Goal: Task Accomplishment & Management: Use online tool/utility

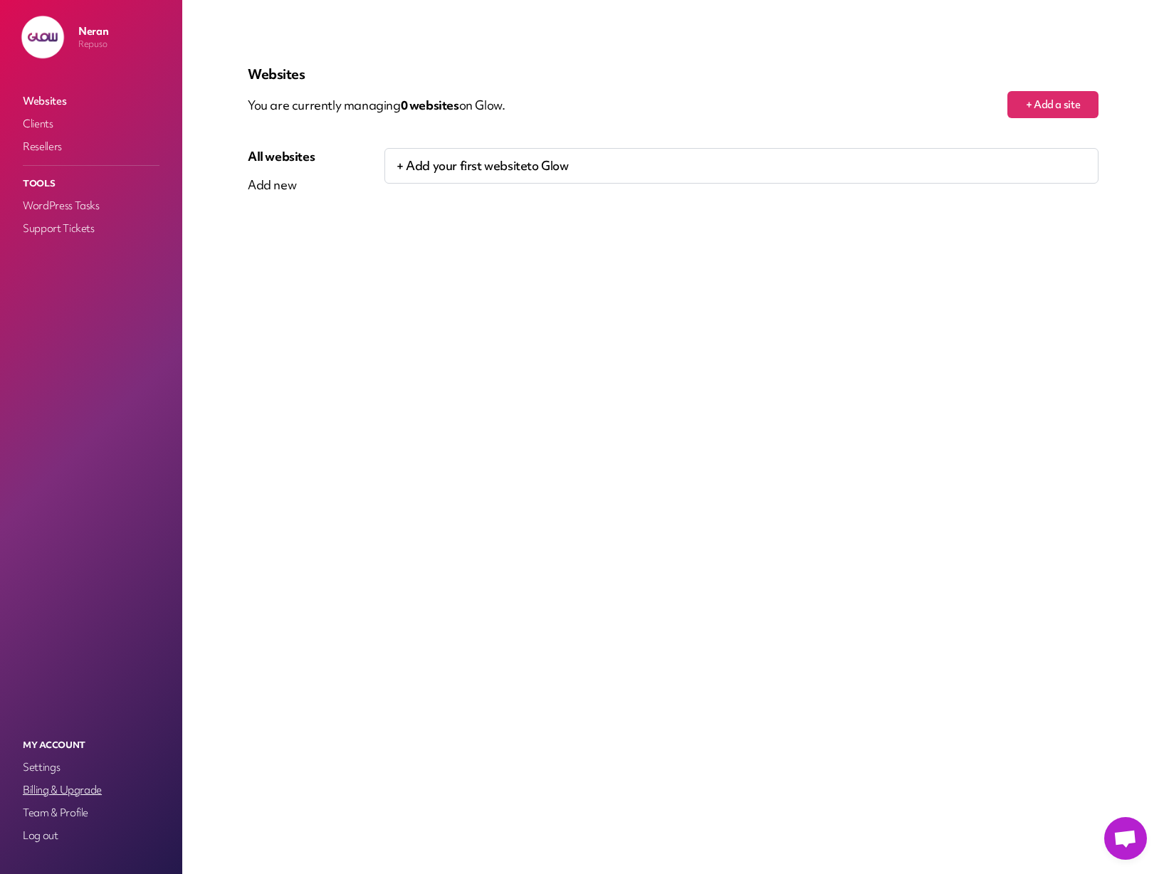
click at [52, 790] on link "Billing & Upgrade" at bounding box center [91, 790] width 142 height 20
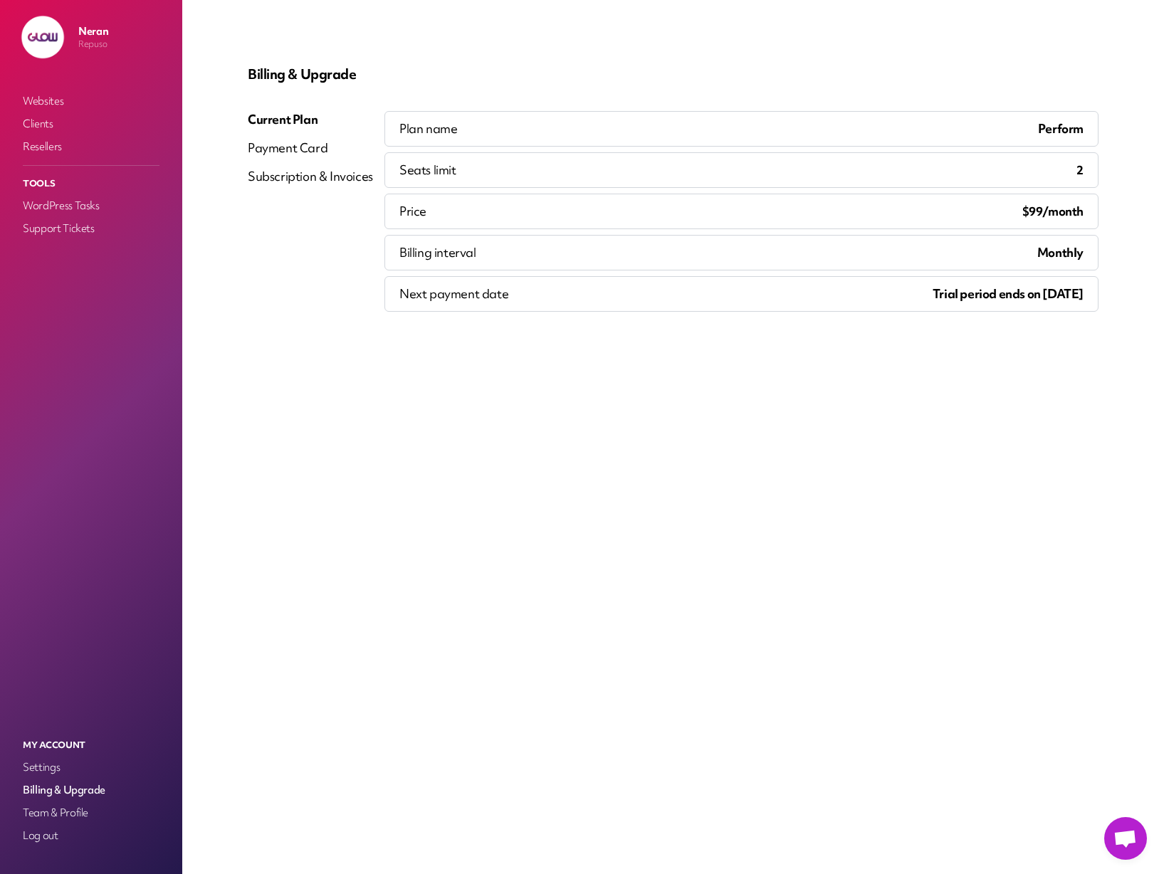
click at [288, 152] on div "Payment Card" at bounding box center [310, 148] width 125 height 17
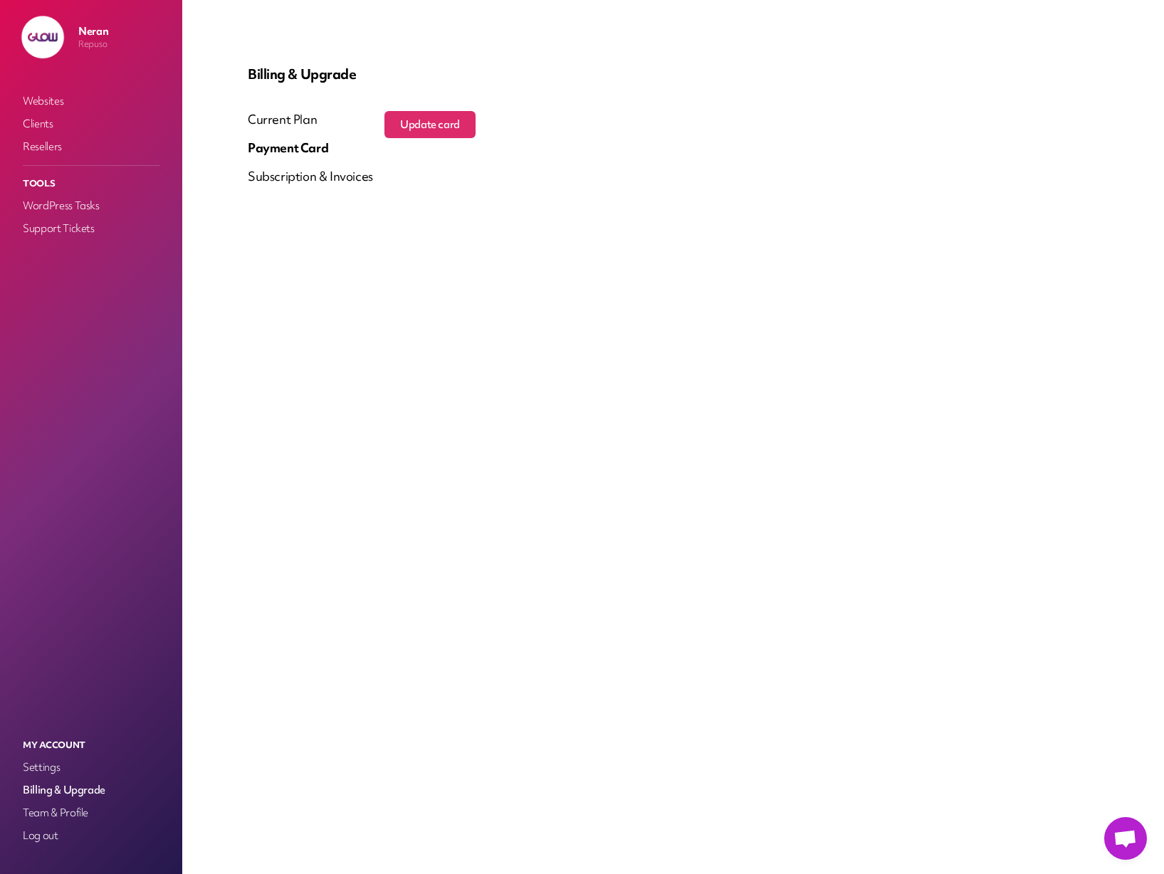
click at [288, 181] on div "Subscription & Invoices" at bounding box center [310, 176] width 125 height 17
drag, startPoint x: 539, startPoint y: 278, endPoint x: 88, endPoint y: 13, distance: 522.9
click at [539, 278] on div "Billing & Upgrade Current Plan Payment Card Subscription & Invoices Update card" at bounding box center [673, 437] width 919 height 806
click at [274, 120] on div "Current Plan" at bounding box center [310, 119] width 125 height 17
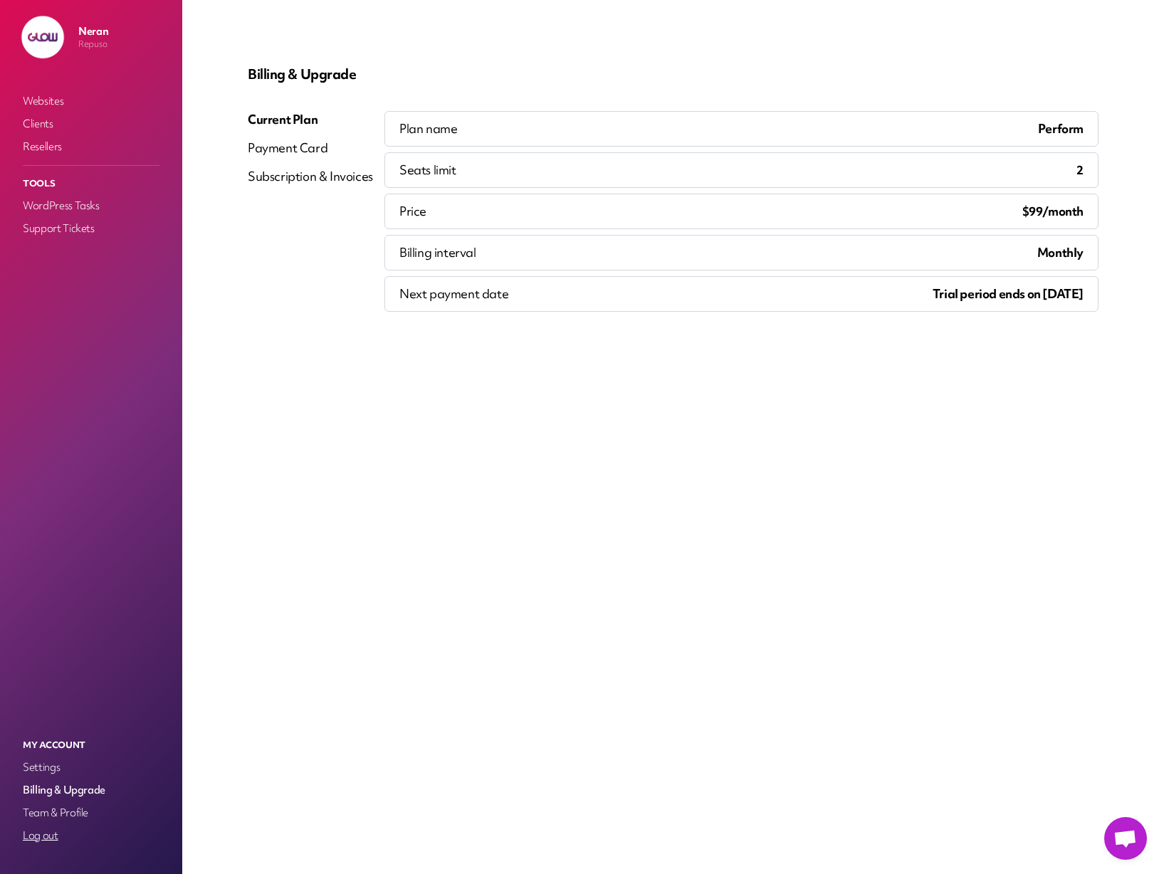
click at [41, 839] on link "Log out" at bounding box center [91, 836] width 142 height 20
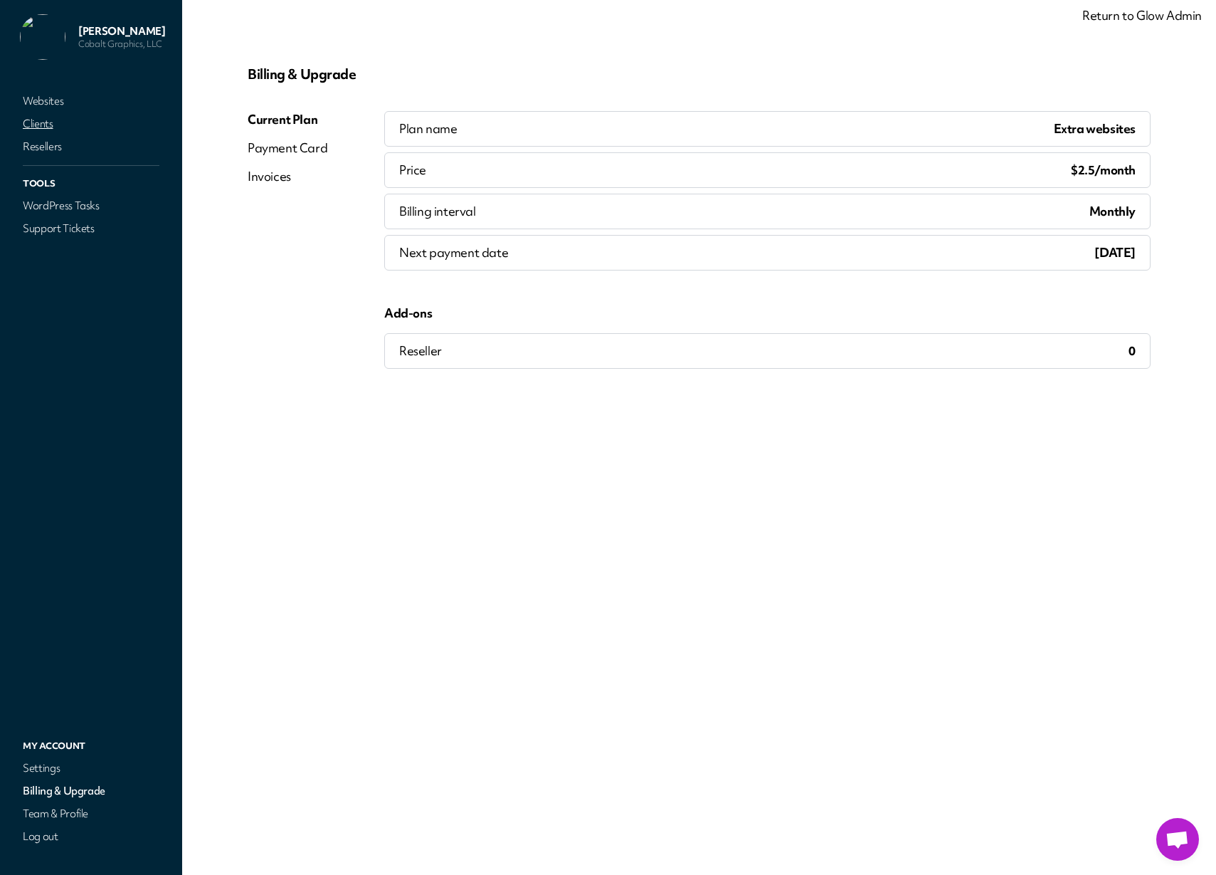
click at [39, 125] on link "Clients" at bounding box center [91, 124] width 142 height 20
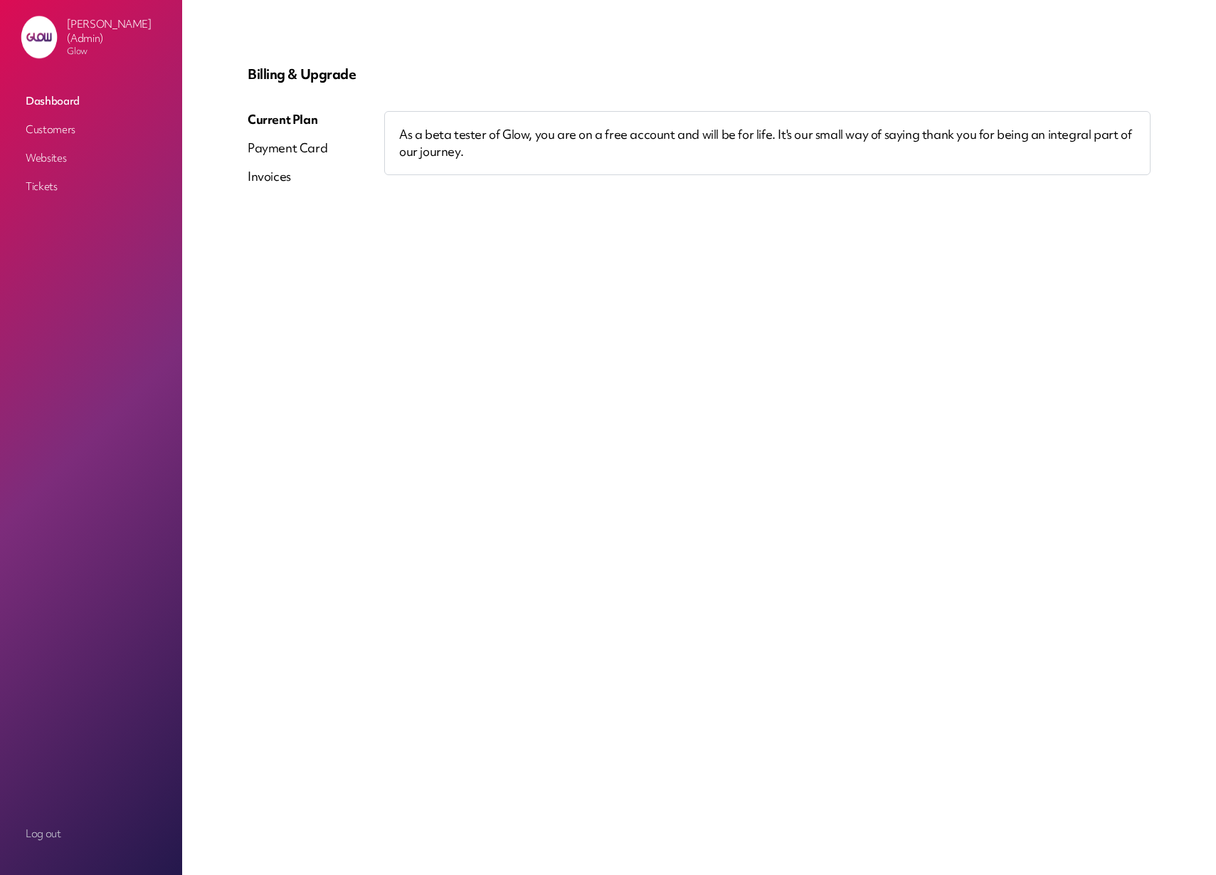
click at [66, 127] on link "Customers" at bounding box center [91, 130] width 142 height 26
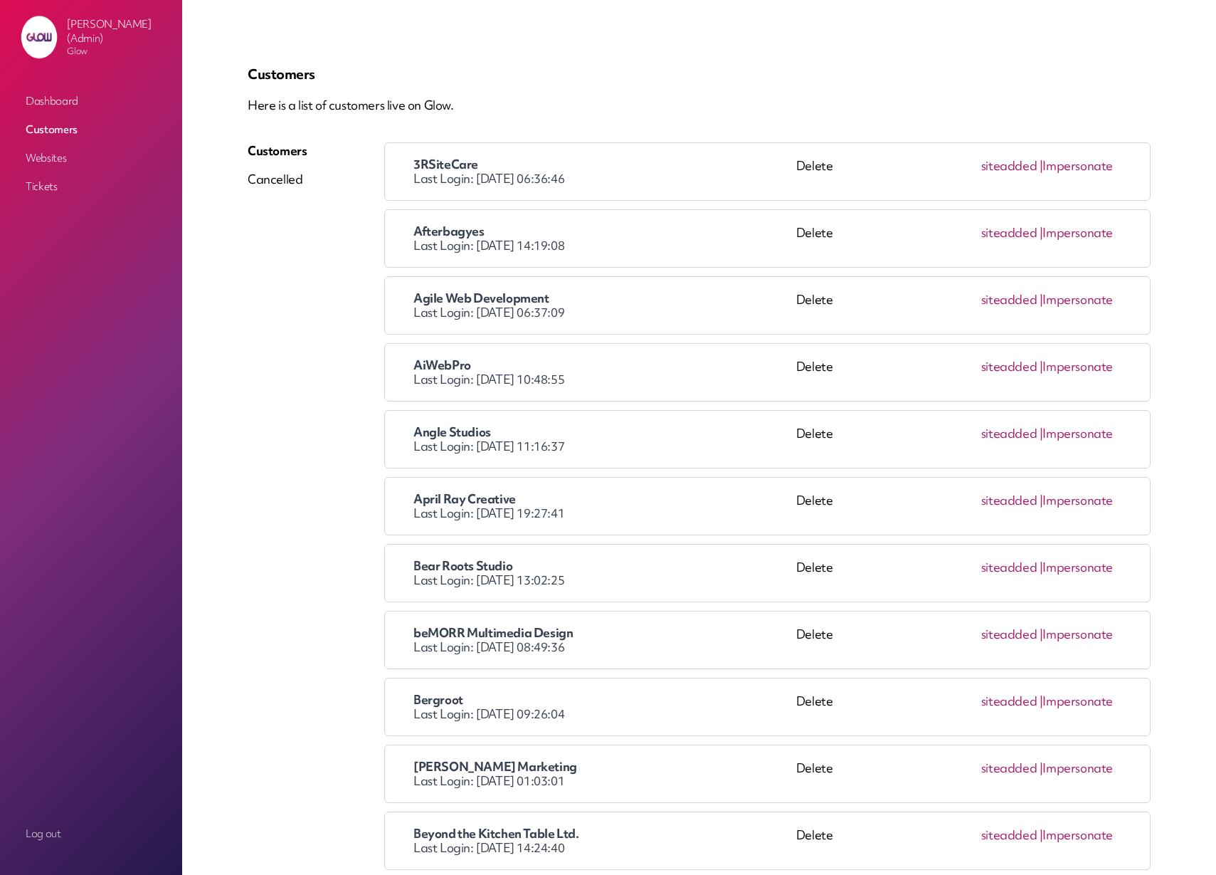
click at [1103, 165] on link "Impersonate" at bounding box center [1078, 165] width 70 height 16
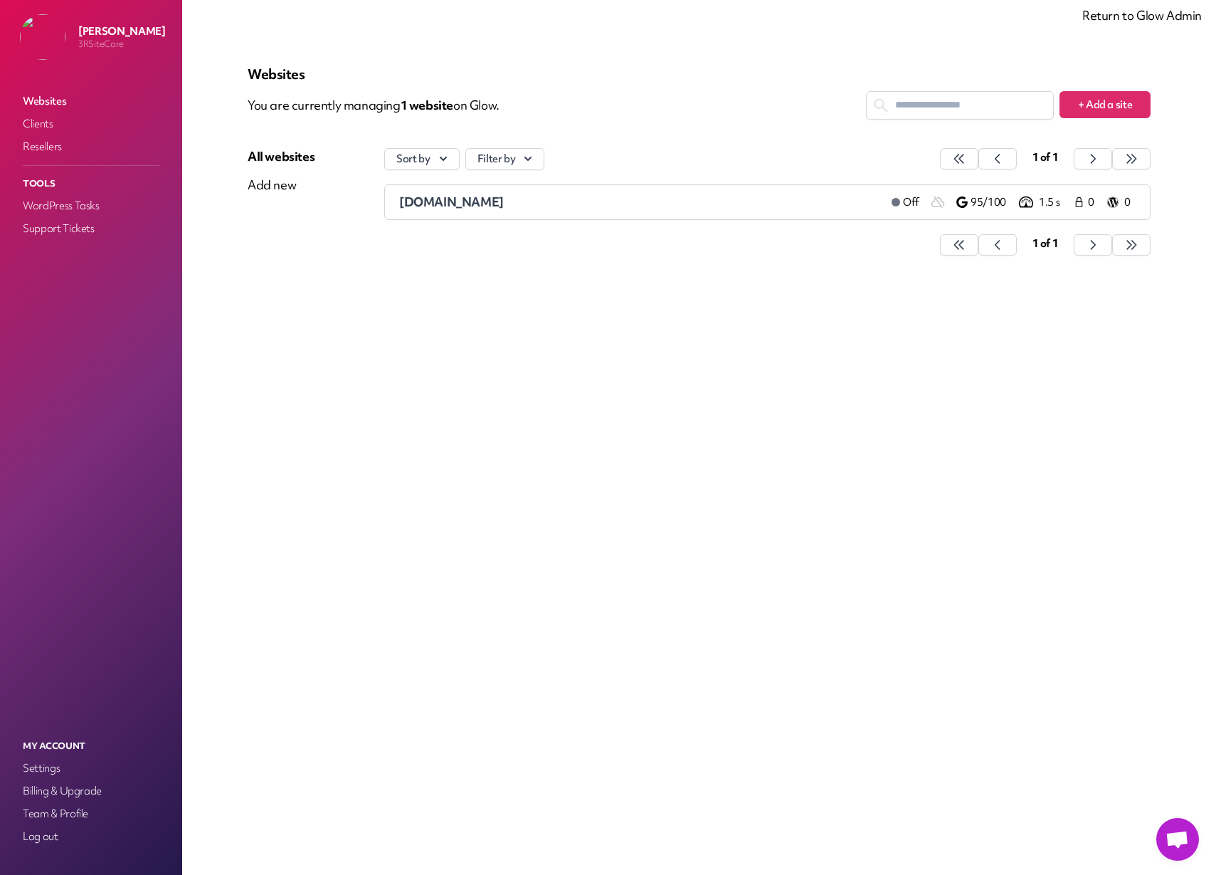
click at [445, 199] on span "3rwebdesign.com" at bounding box center [451, 202] width 105 height 16
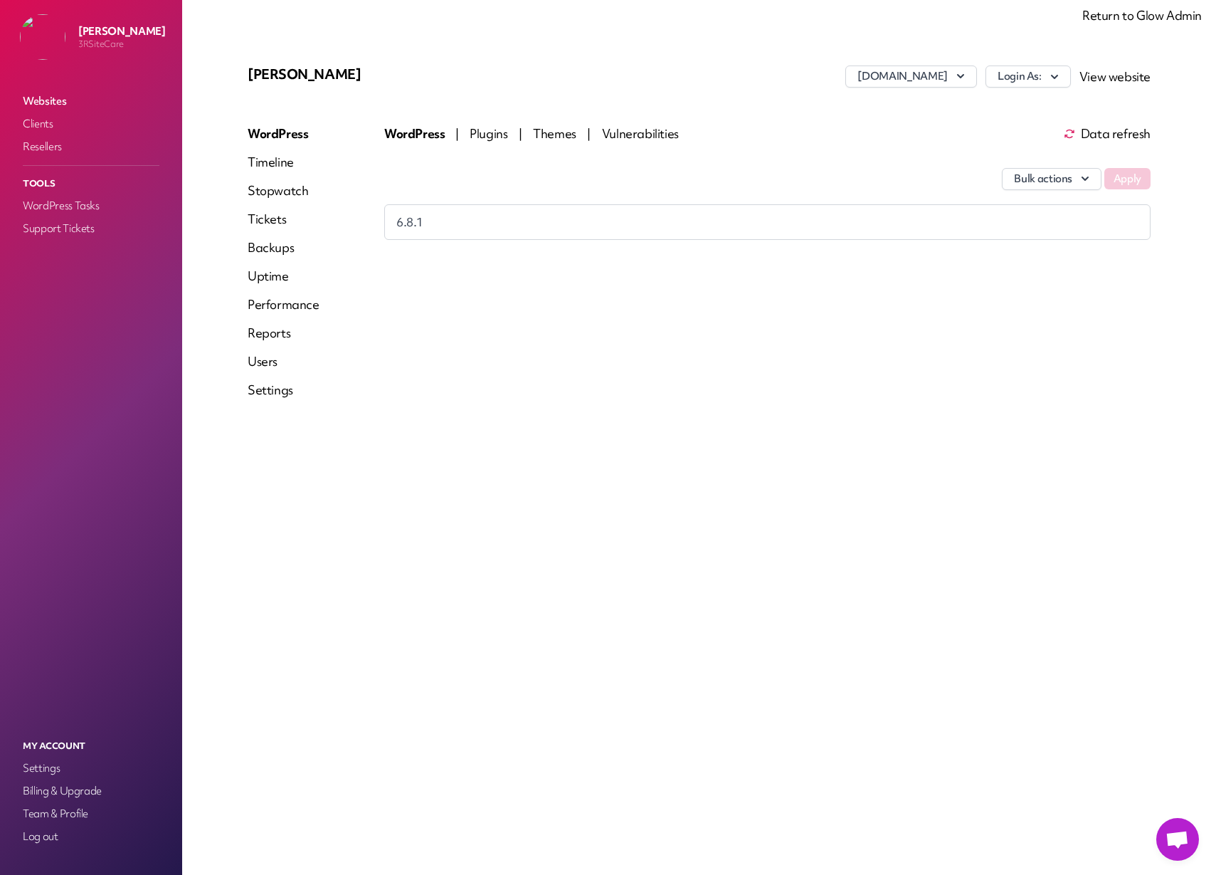
click at [280, 335] on link "Reports" at bounding box center [284, 333] width 72 height 17
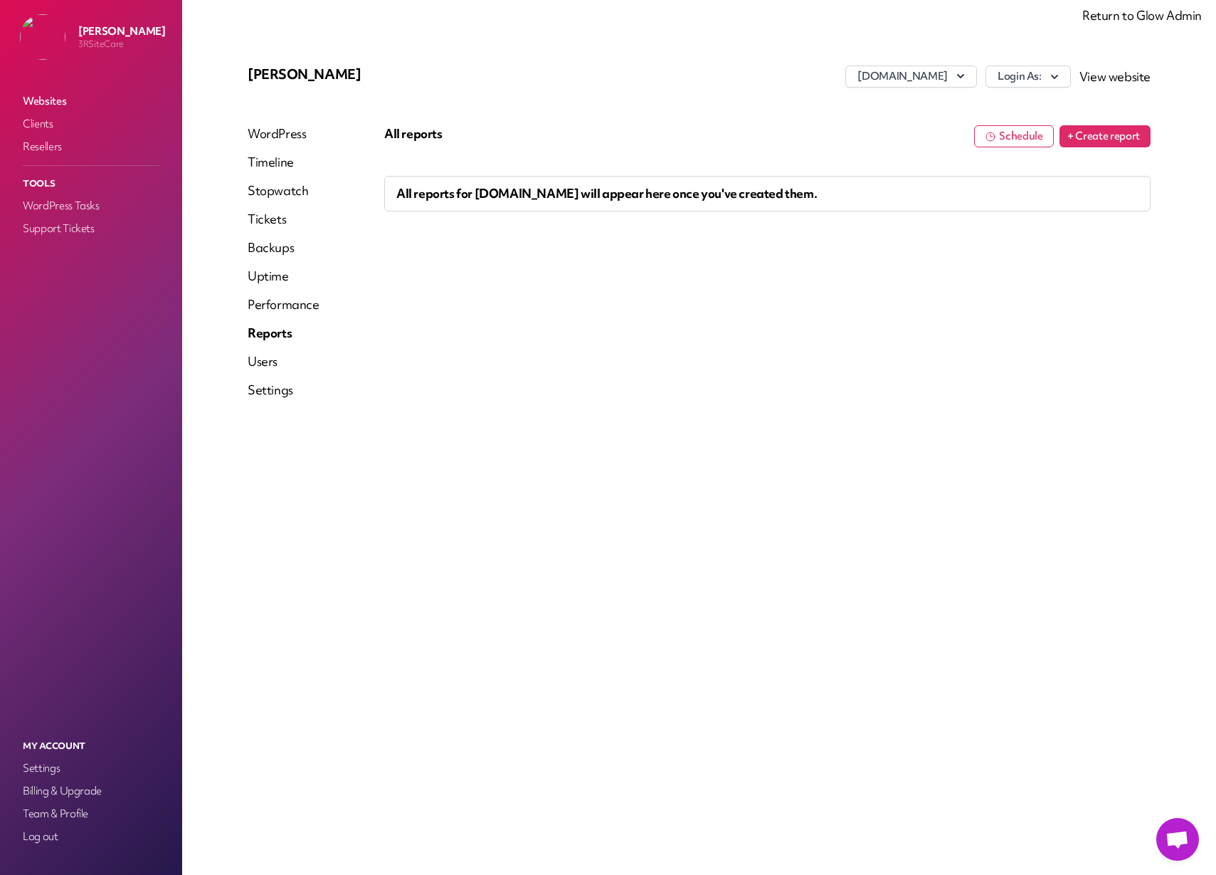
click at [1001, 140] on button "Schedule" at bounding box center [1014, 136] width 80 height 22
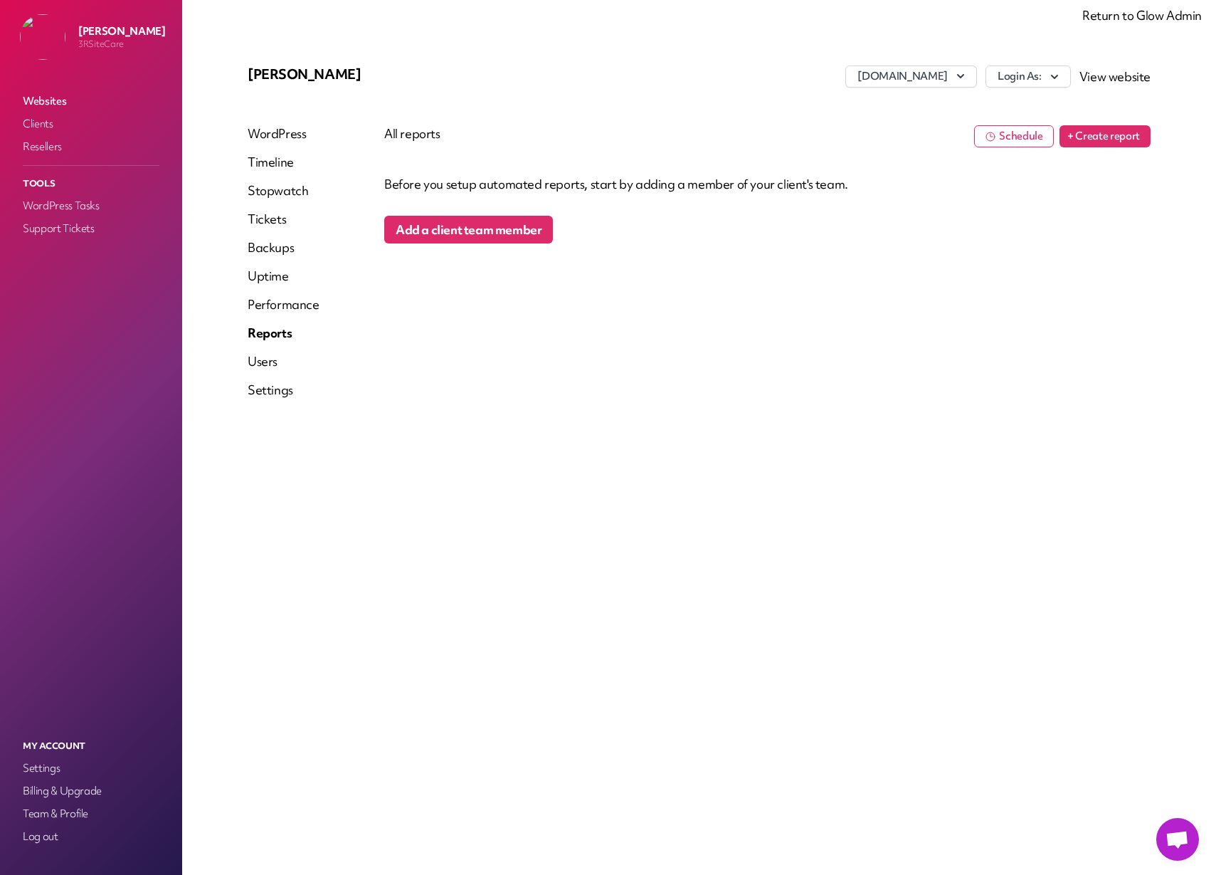
click at [1100, 139] on button "+ Create report" at bounding box center [1105, 136] width 91 height 22
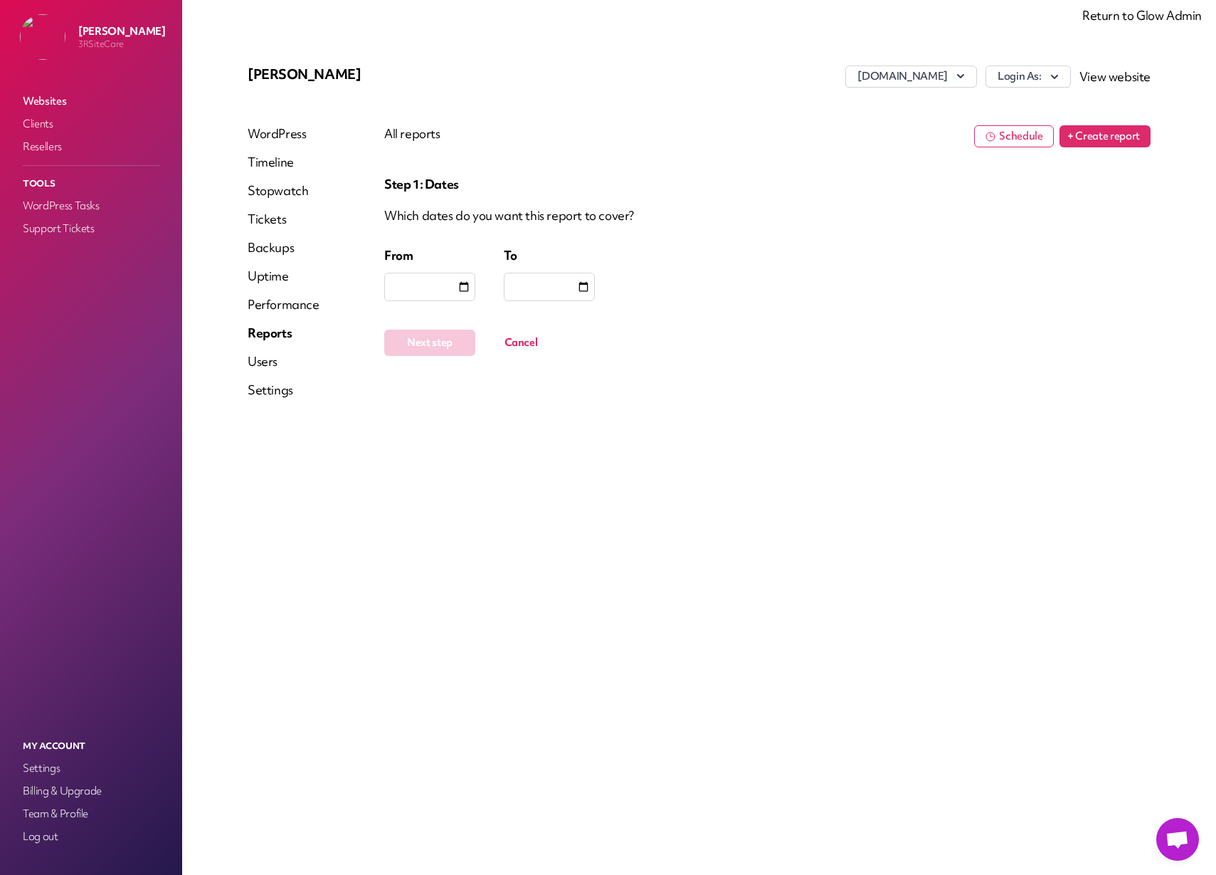
click at [1128, 16] on link "Return to Glow Admin" at bounding box center [1143, 15] width 120 height 16
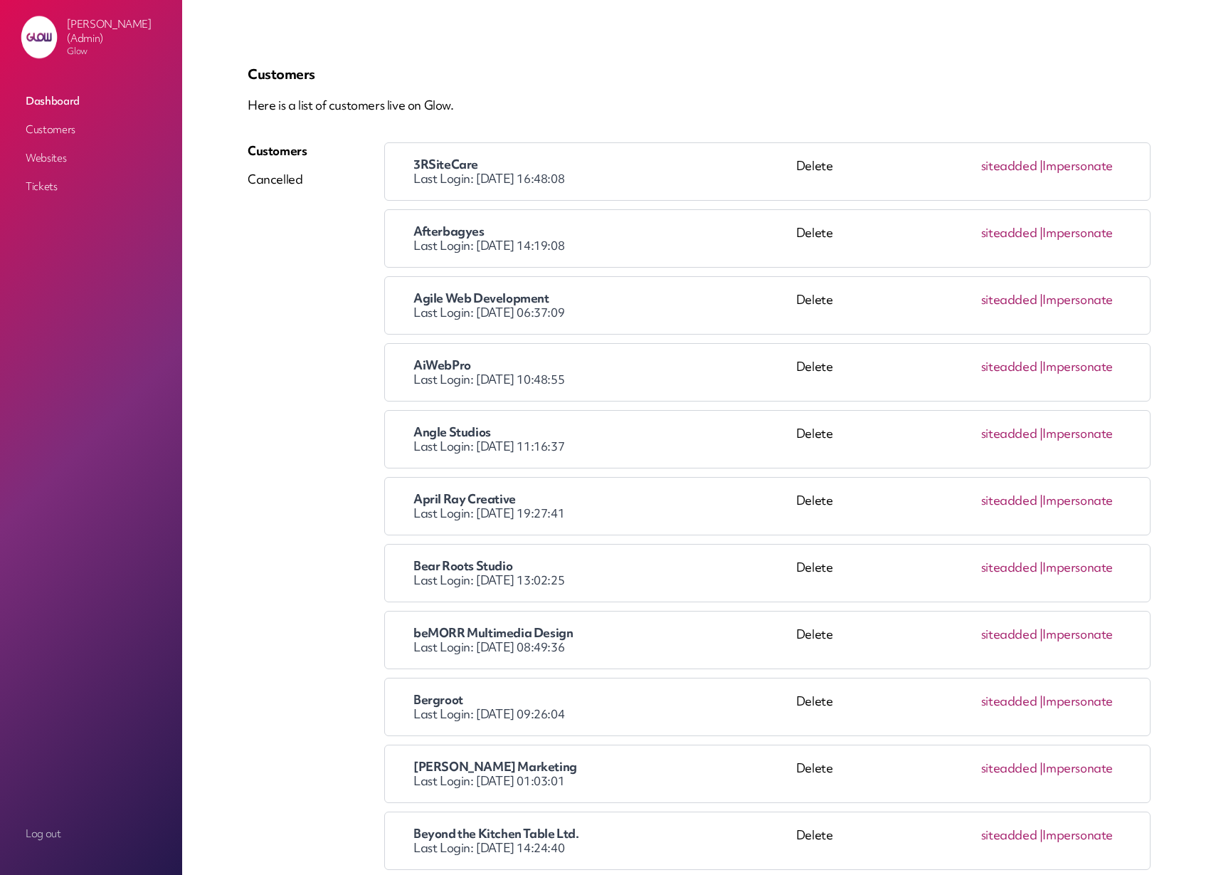
click at [667, 190] on li "3RSiteCare Last Login: 2025-08-19 16:48:08 Delete site added | Impersonate" at bounding box center [767, 171] width 767 height 58
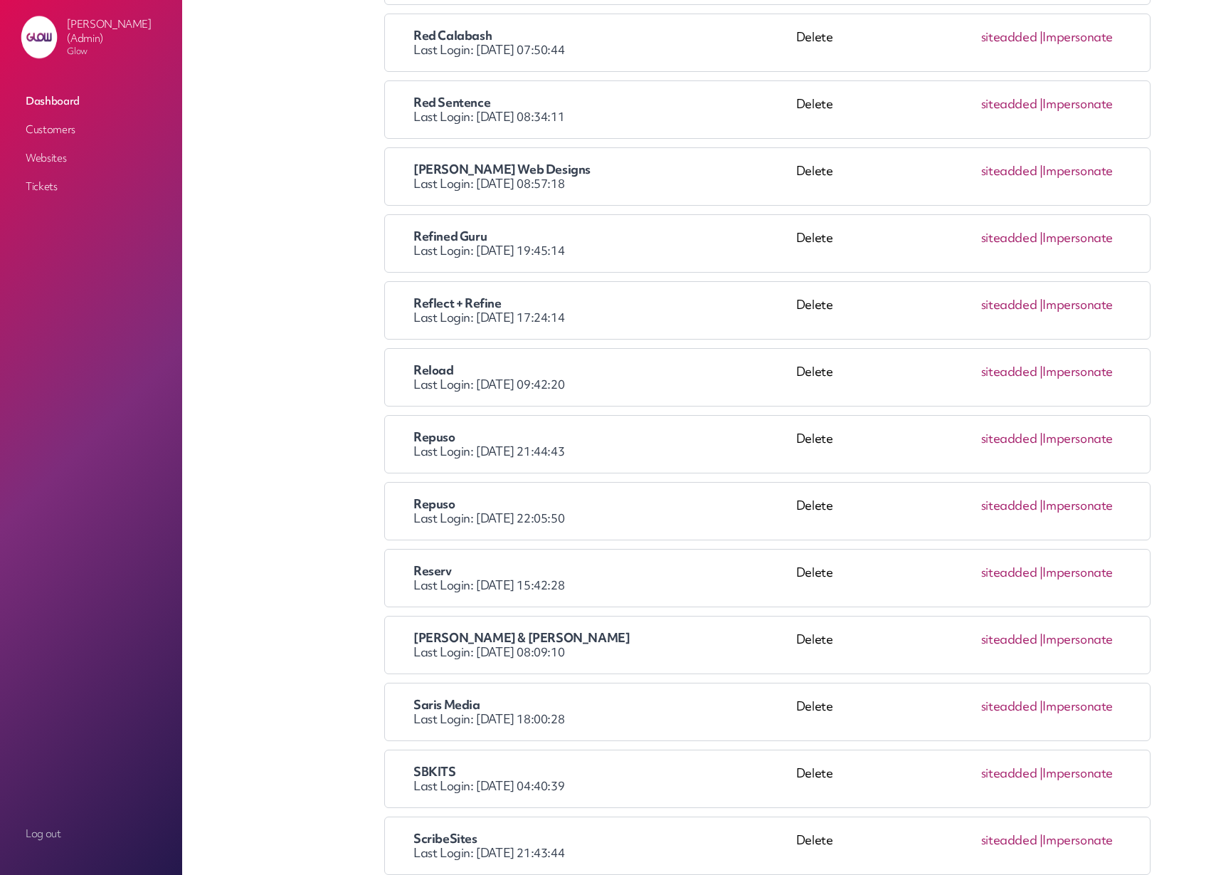
click at [1072, 510] on link "Impersonate" at bounding box center [1078, 505] width 70 height 16
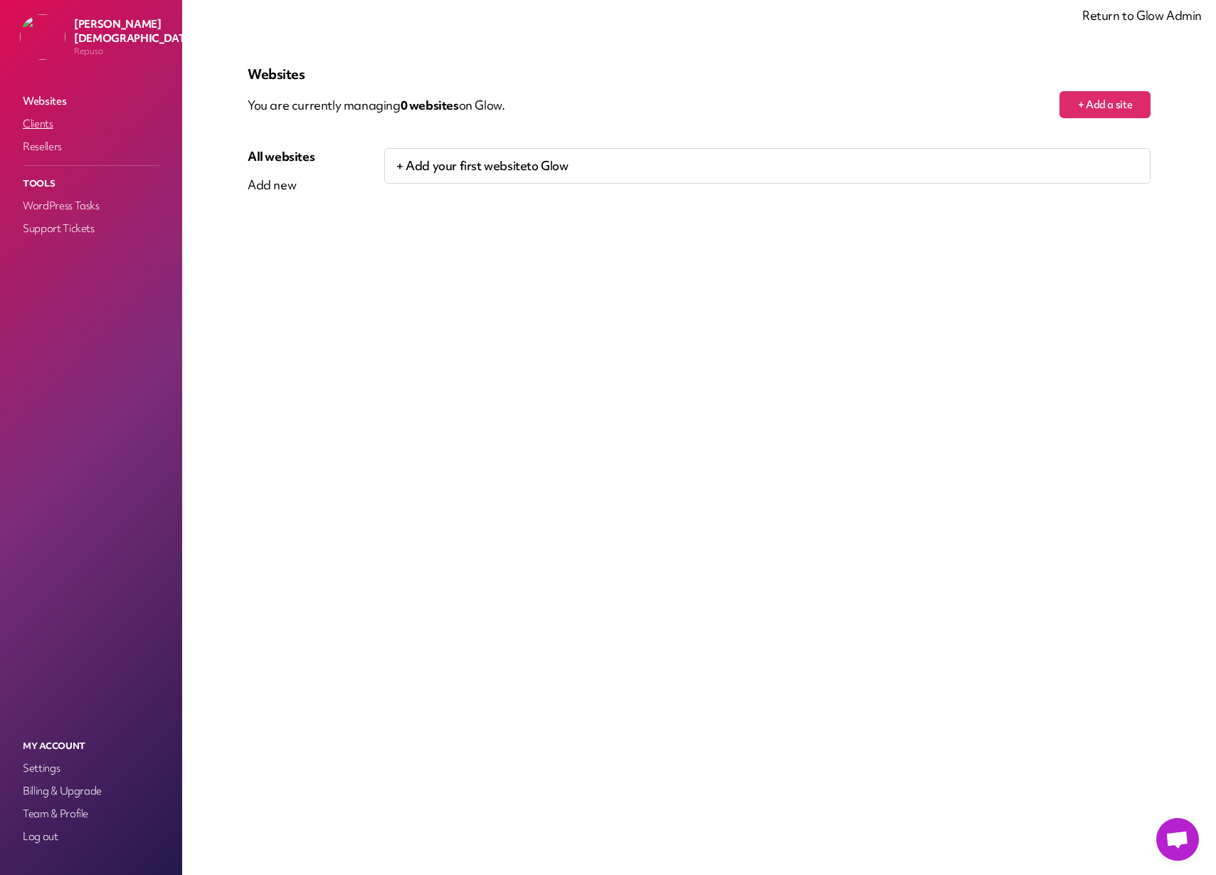
click at [38, 126] on link "Clients" at bounding box center [91, 124] width 142 height 20
click at [1155, 19] on link "Return to Glow Admin" at bounding box center [1143, 15] width 120 height 16
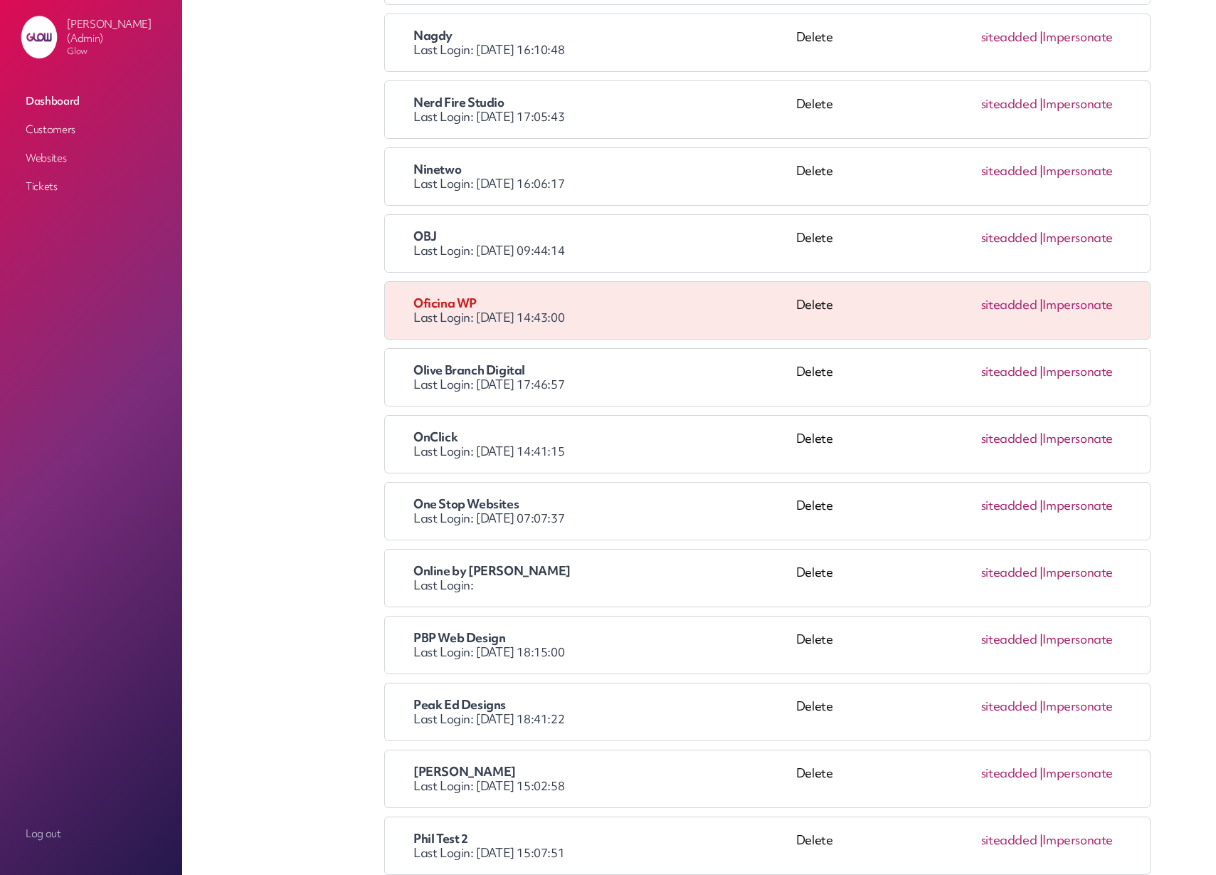
click at [1079, 441] on link "Impersonate" at bounding box center [1078, 438] width 70 height 16
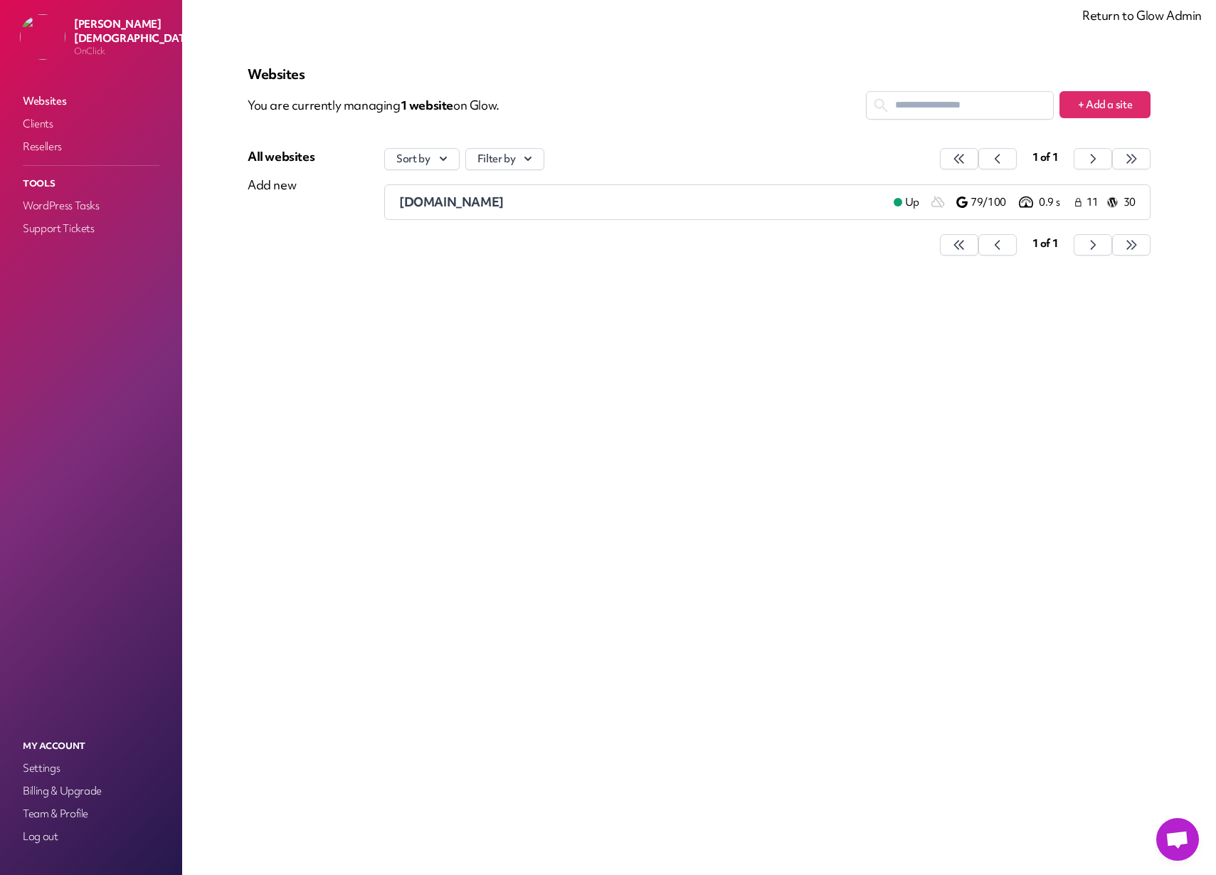
click at [450, 201] on span "tattooeasily.com" at bounding box center [451, 202] width 105 height 16
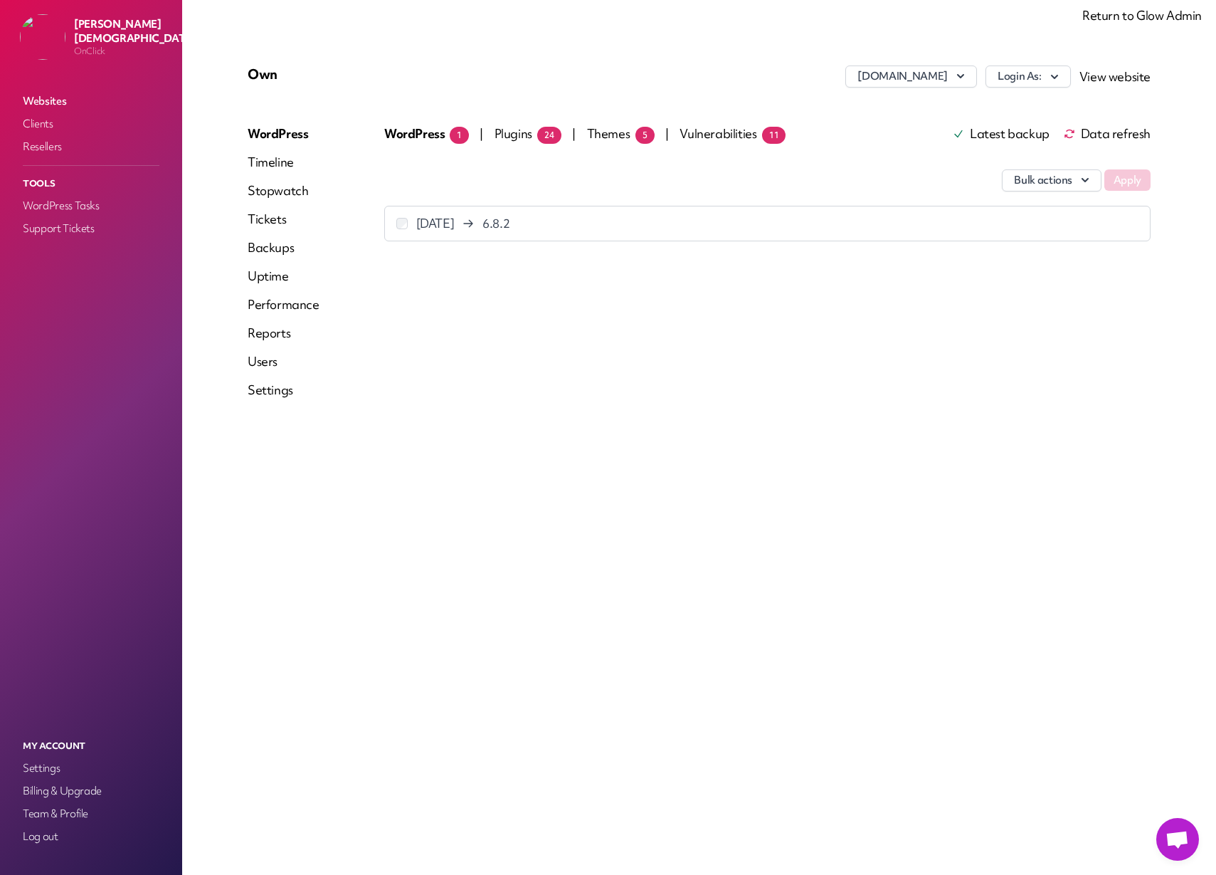
click at [270, 331] on link "Reports" at bounding box center [284, 333] width 72 height 17
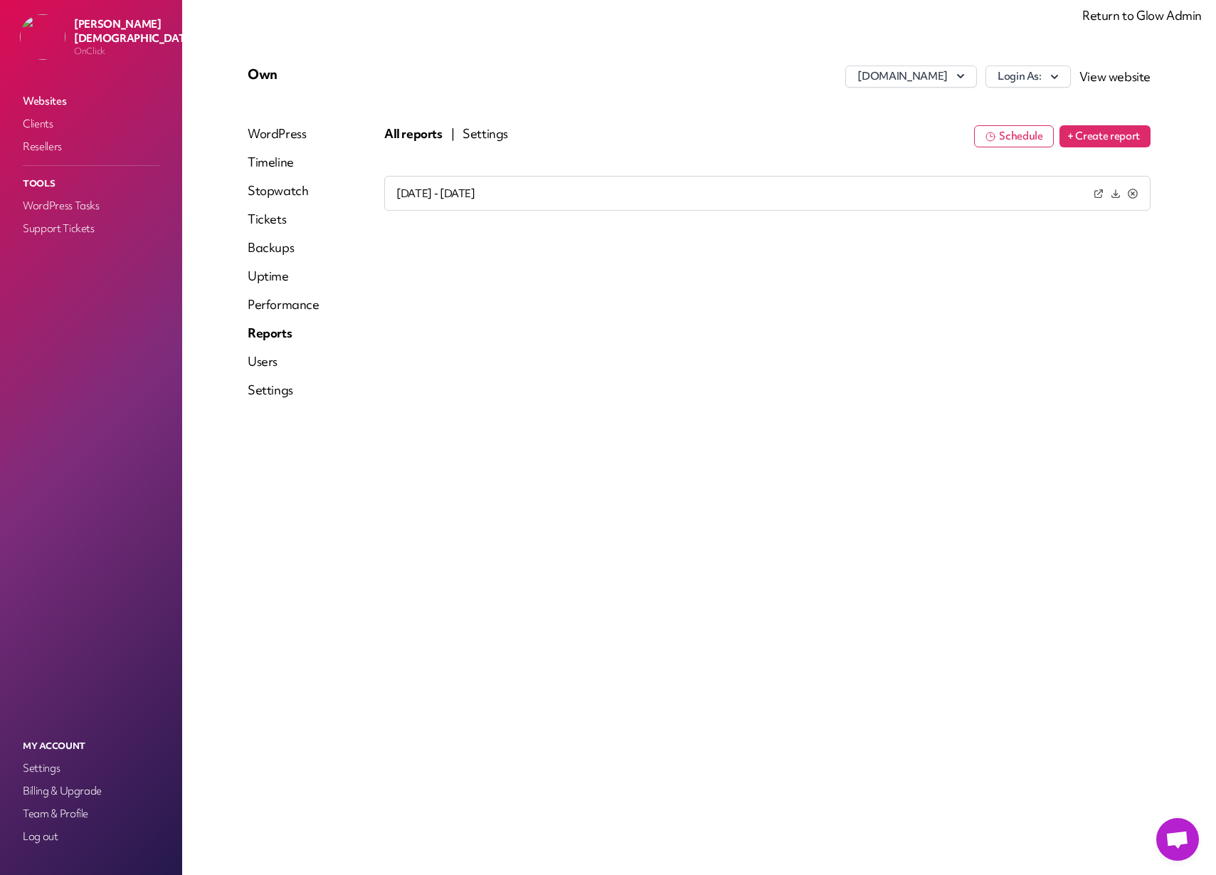
click at [1095, 140] on button "+ Create report" at bounding box center [1105, 136] width 91 height 22
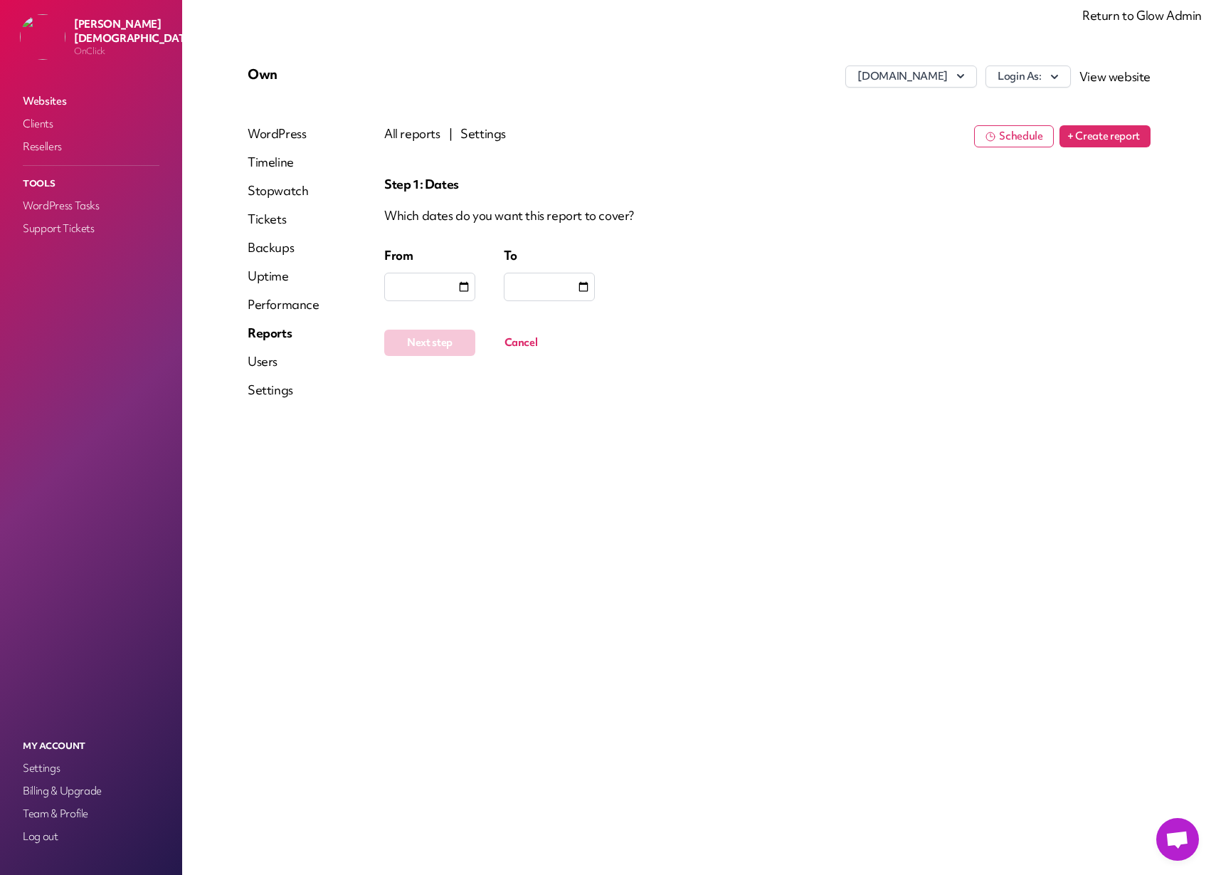
click at [431, 292] on div at bounding box center [429, 287] width 91 height 28
type input "**********"
click at [567, 283] on div at bounding box center [549, 287] width 91 height 28
type input "**********"
click at [414, 343] on button "Next step" at bounding box center [429, 343] width 91 height 26
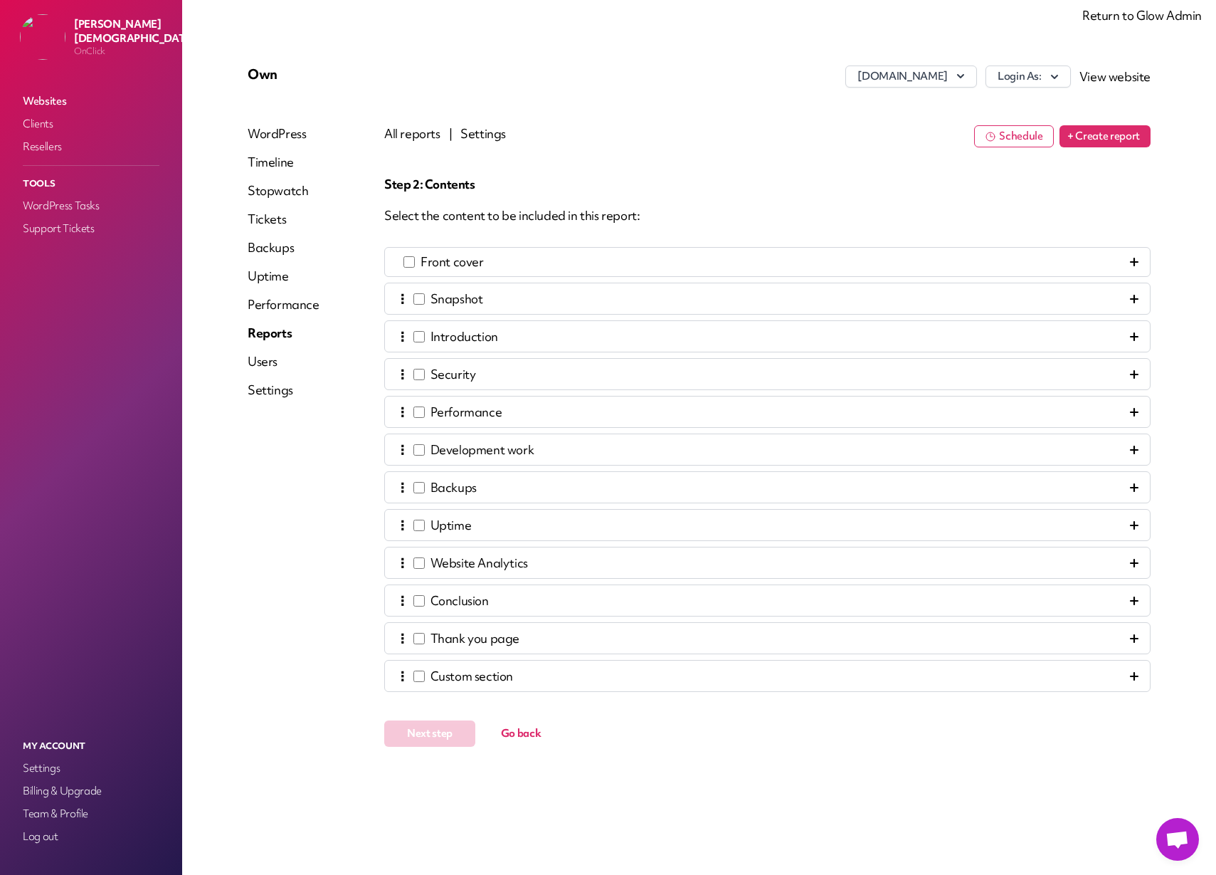
click at [442, 264] on span "Front cover" at bounding box center [452, 261] width 63 height 17
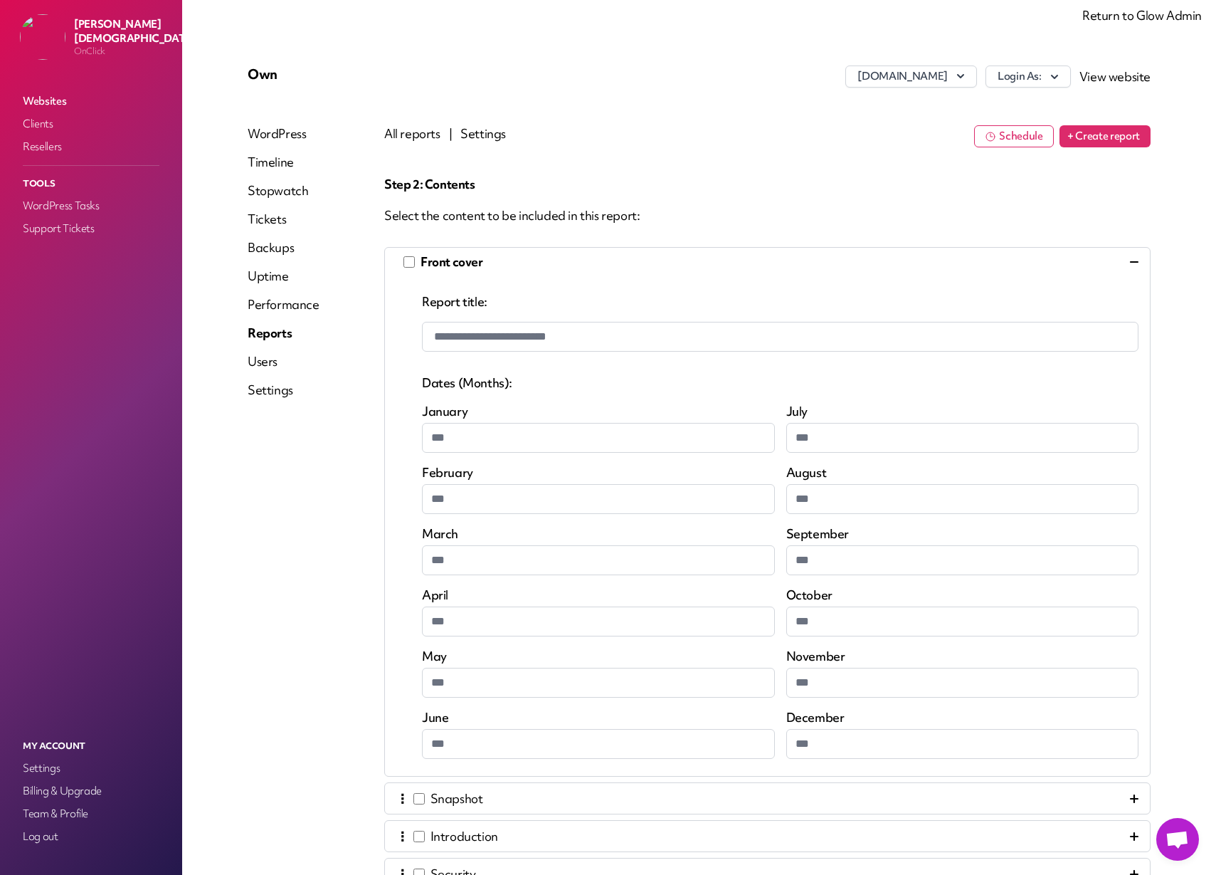
click at [442, 264] on span "Front cover" at bounding box center [452, 261] width 63 height 17
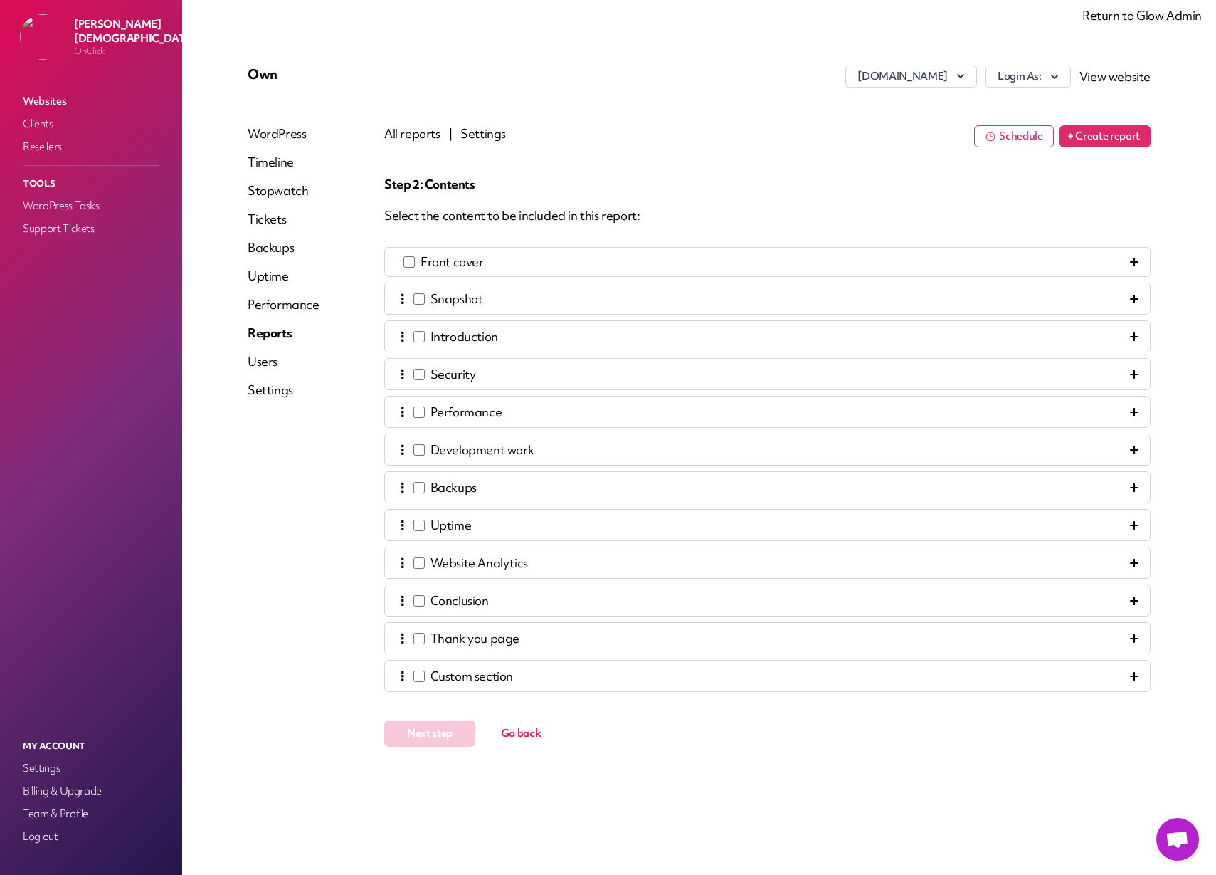
click at [468, 680] on span "Custom section" at bounding box center [472, 676] width 83 height 17
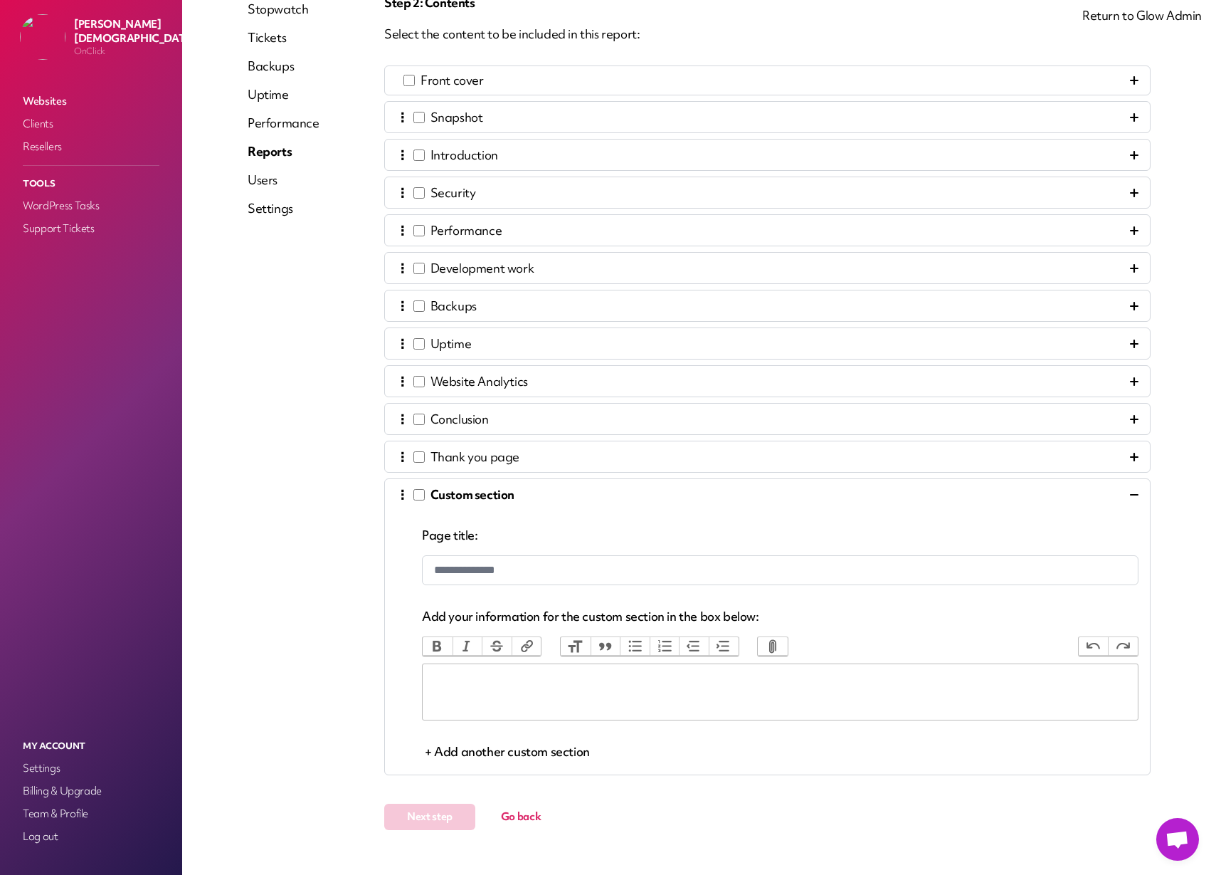
scroll to position [202, 0]
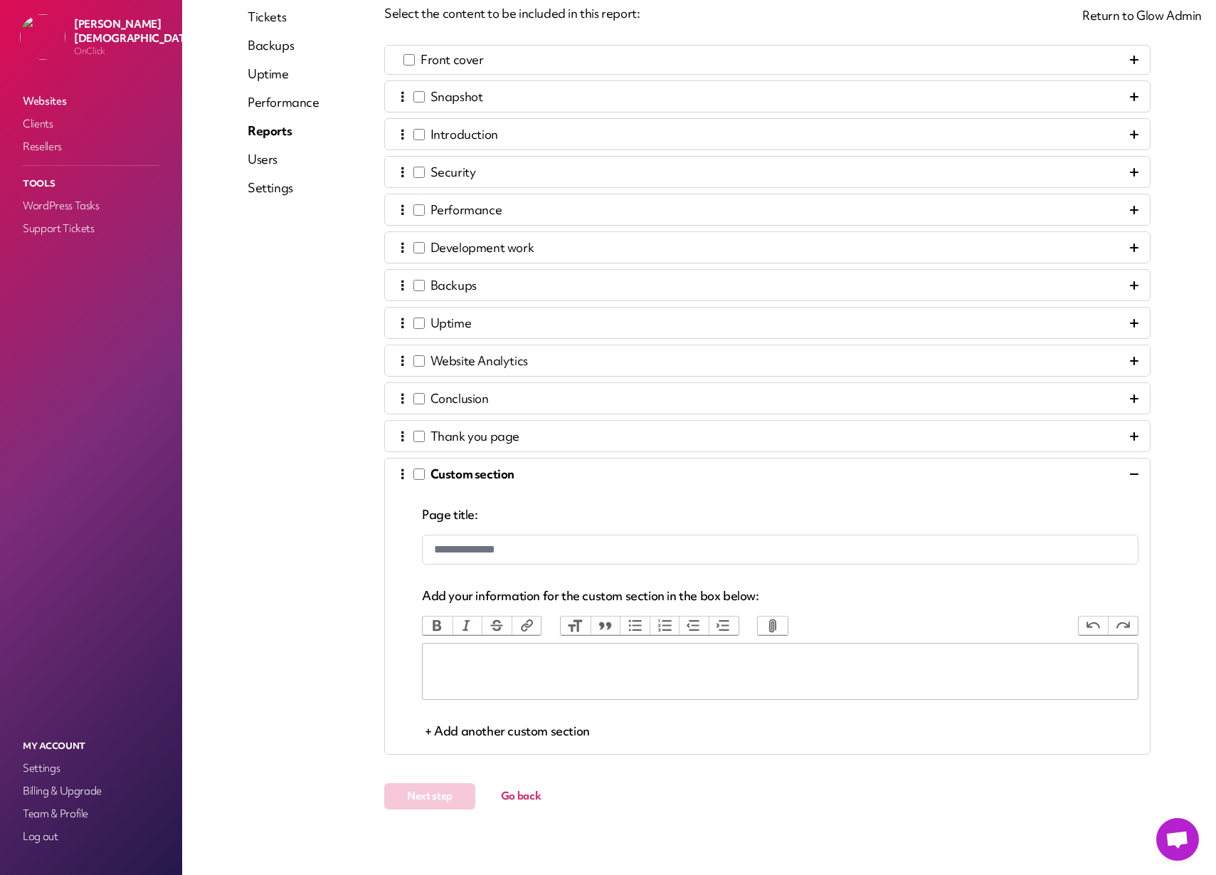
click at [498, 665] on trix-editor at bounding box center [780, 671] width 717 height 57
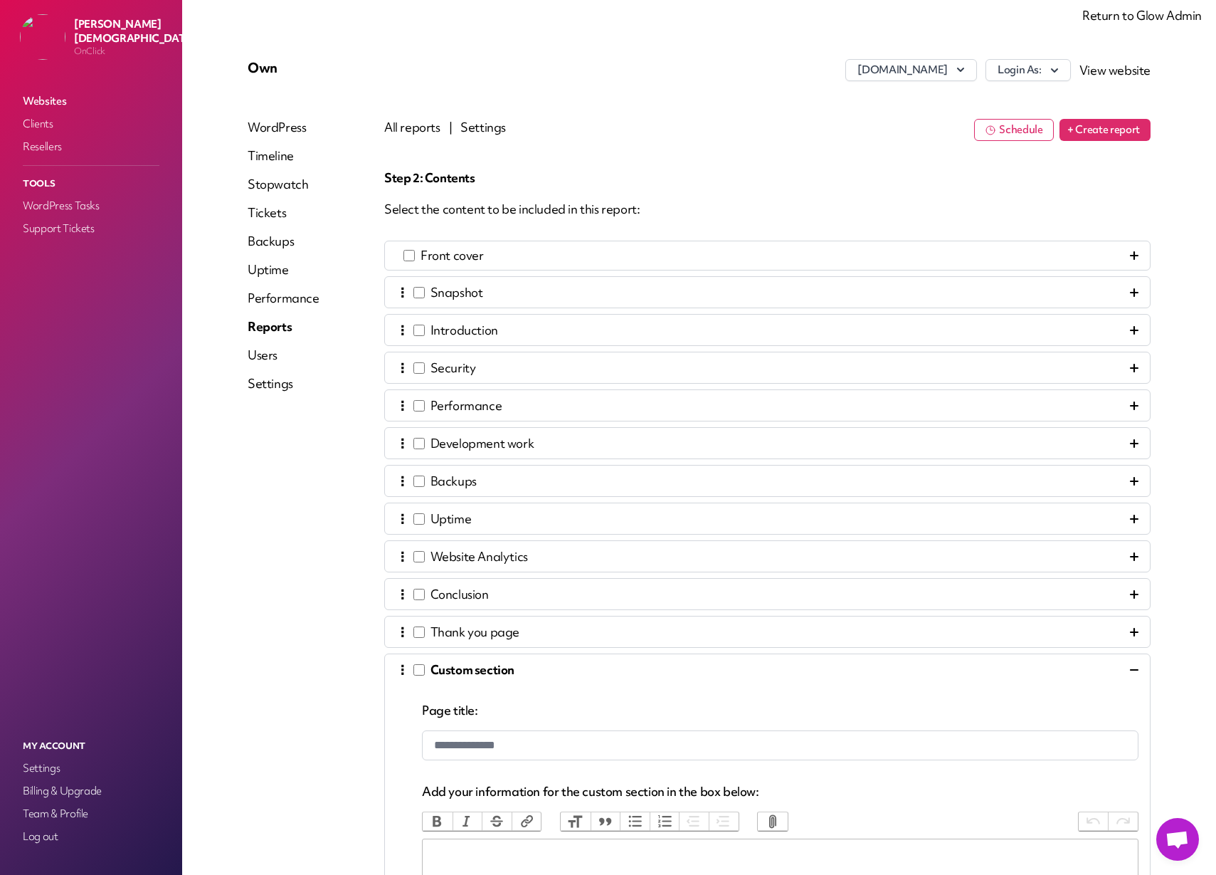
click at [1132, 18] on link "Return to Glow Admin" at bounding box center [1143, 15] width 120 height 16
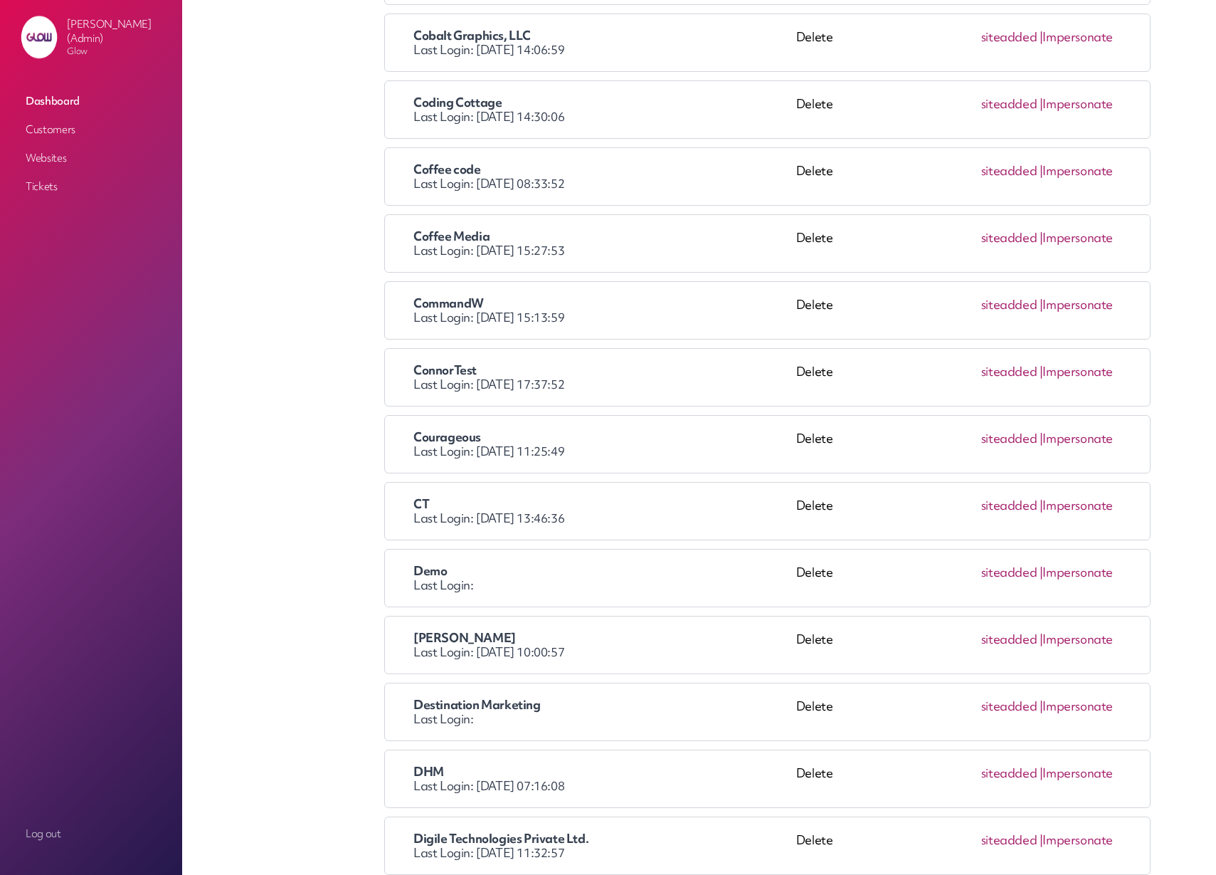
click at [1080, 439] on link "Impersonate" at bounding box center [1078, 438] width 70 height 16
